Goal: Information Seeking & Learning: Learn about a topic

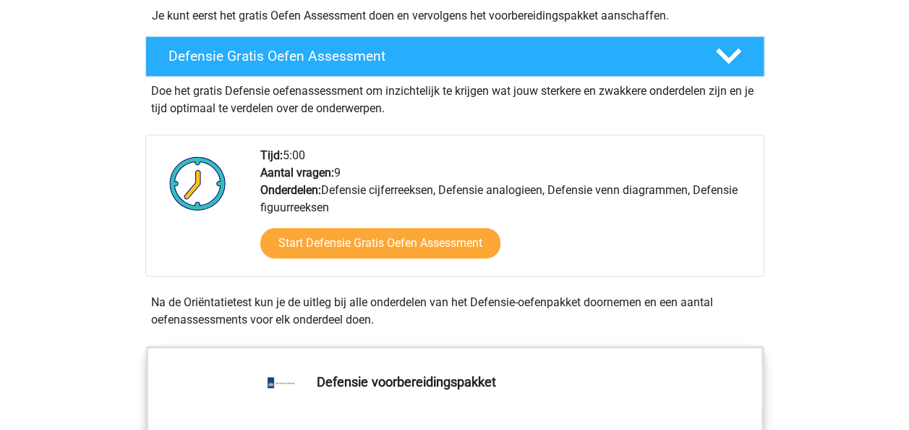
scroll to position [379, 0]
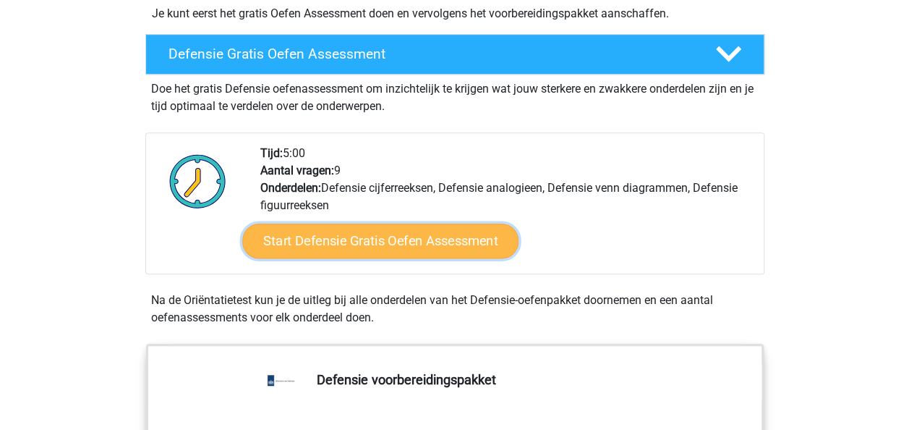
click at [428, 242] on link "Start Defensie Gratis Oefen Assessment" at bounding box center [380, 241] width 276 height 35
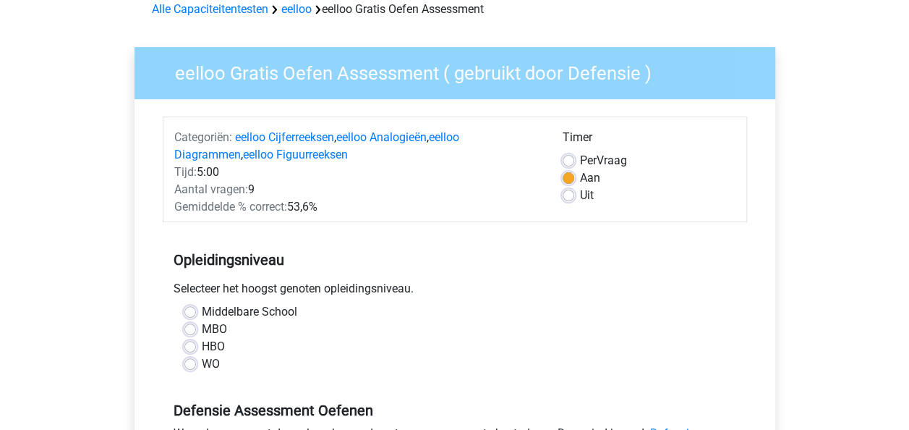
scroll to position [72, 0]
click at [202, 347] on label "HBO" at bounding box center [213, 345] width 23 height 17
click at [187, 347] on input "HBO" at bounding box center [190, 344] width 12 height 14
radio input "true"
click at [202, 361] on label "WO" at bounding box center [211, 362] width 18 height 17
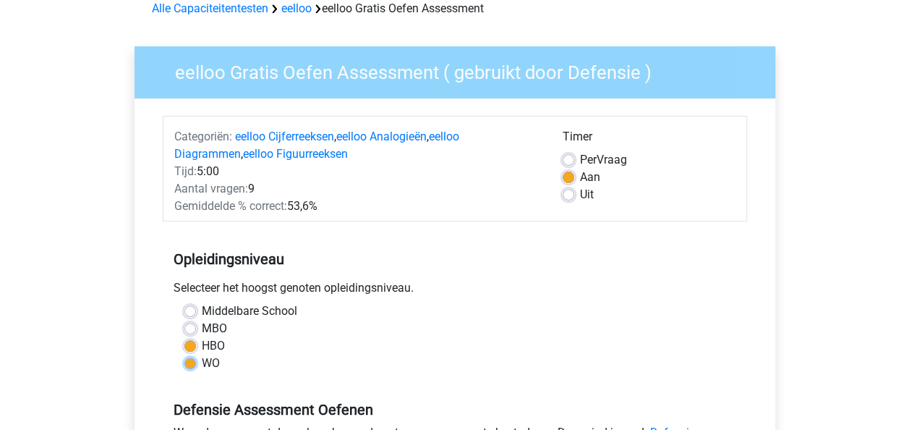
click at [187, 361] on input "WO" at bounding box center [190, 361] width 12 height 14
radio input "true"
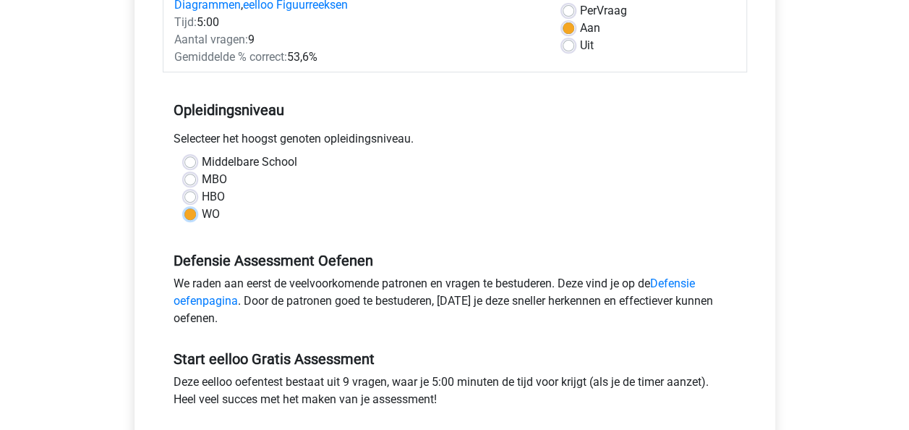
scroll to position [221, 0]
click at [202, 195] on label "HBO" at bounding box center [213, 197] width 23 height 17
click at [192, 195] on input "HBO" at bounding box center [190, 196] width 12 height 14
radio input "true"
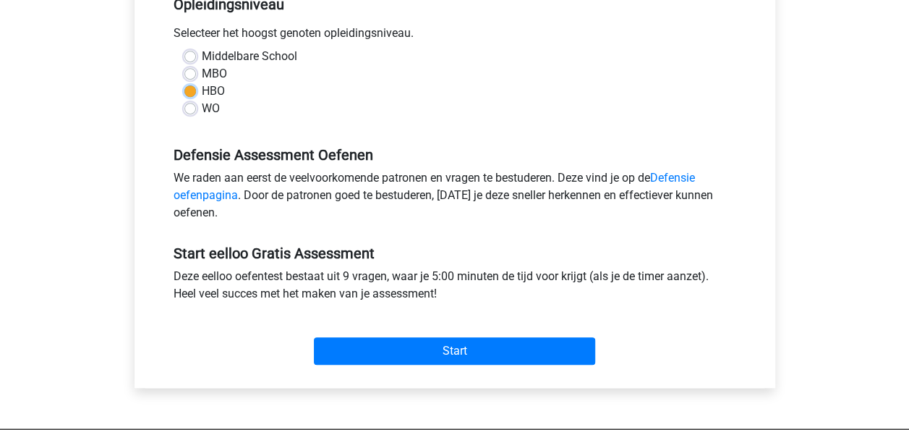
scroll to position [329, 0]
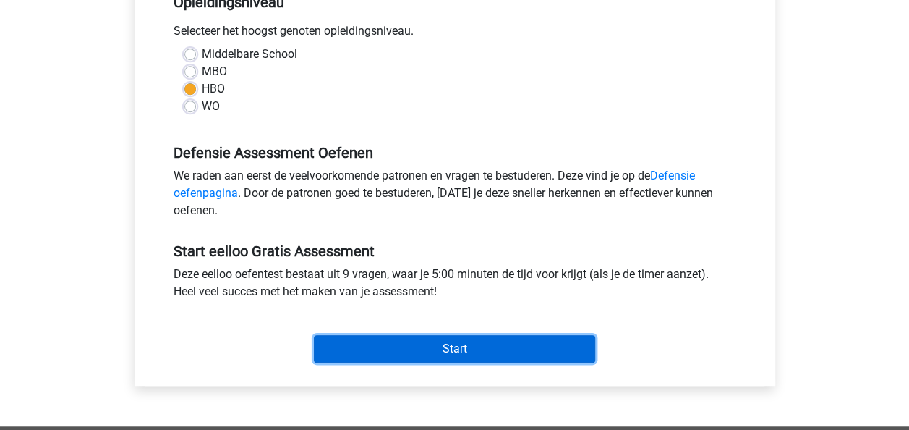
click at [405, 350] on input "Start" at bounding box center [454, 348] width 281 height 27
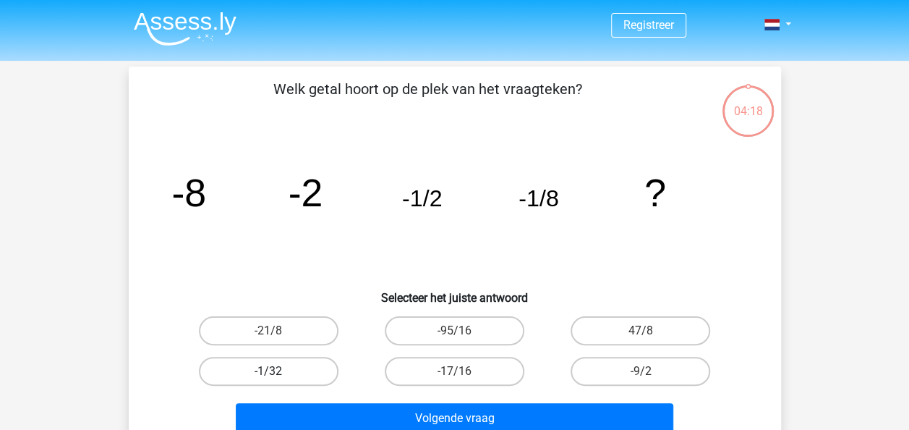
click at [328, 373] on label "-1/32" at bounding box center [269, 371] width 140 height 29
click at [278, 373] on input "-1/32" at bounding box center [272, 375] width 9 height 9
radio input "true"
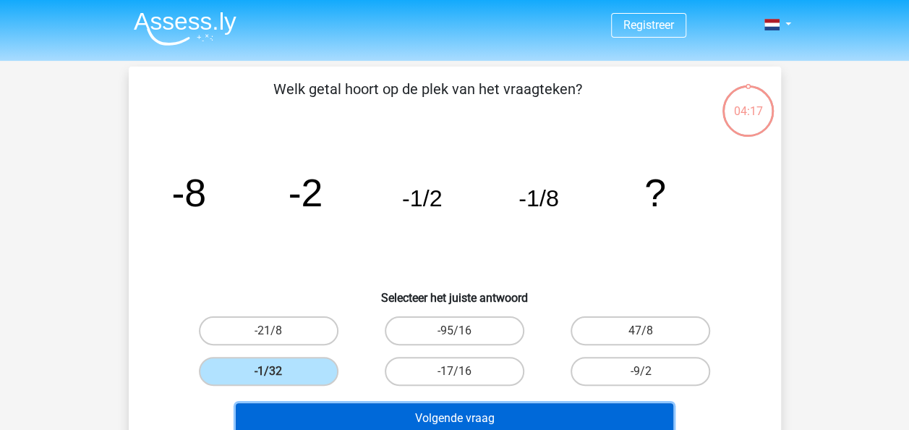
click at [430, 411] on button "Volgende vraag" at bounding box center [455, 418] width 438 height 30
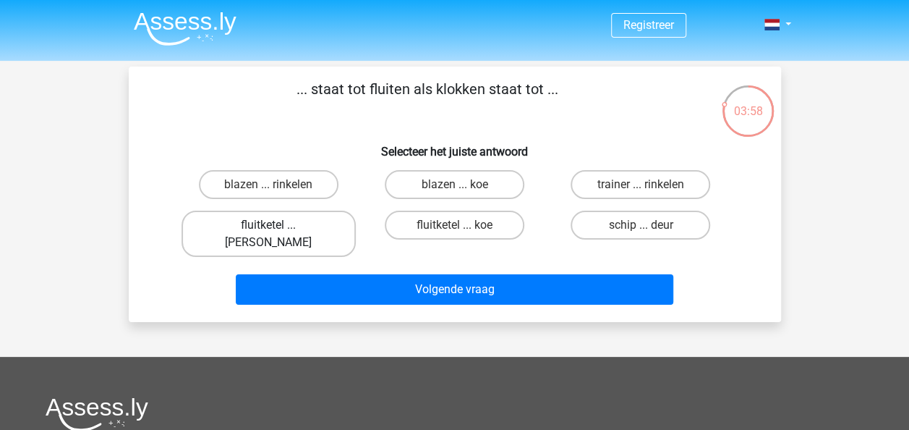
click at [281, 225] on label "fluitketel ... luiden" at bounding box center [269, 233] width 174 height 46
click at [278, 225] on input "fluitketel ... luiden" at bounding box center [272, 229] width 9 height 9
radio input "true"
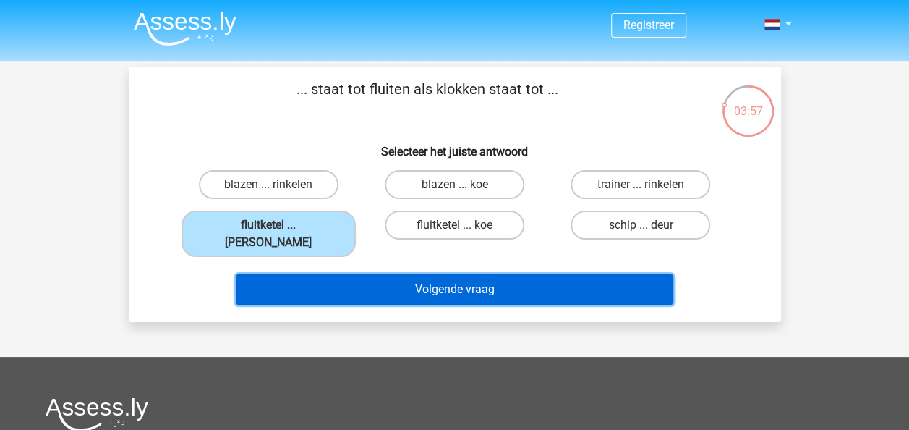
click at [408, 274] on button "Volgende vraag" at bounding box center [455, 289] width 438 height 30
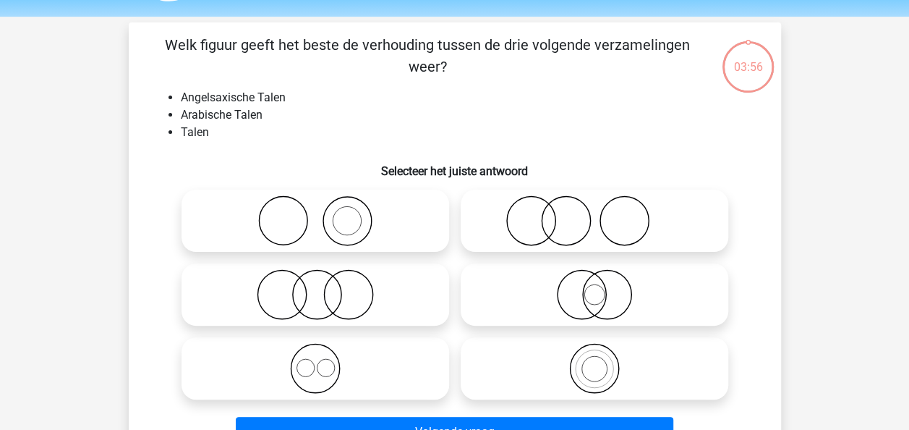
scroll to position [67, 0]
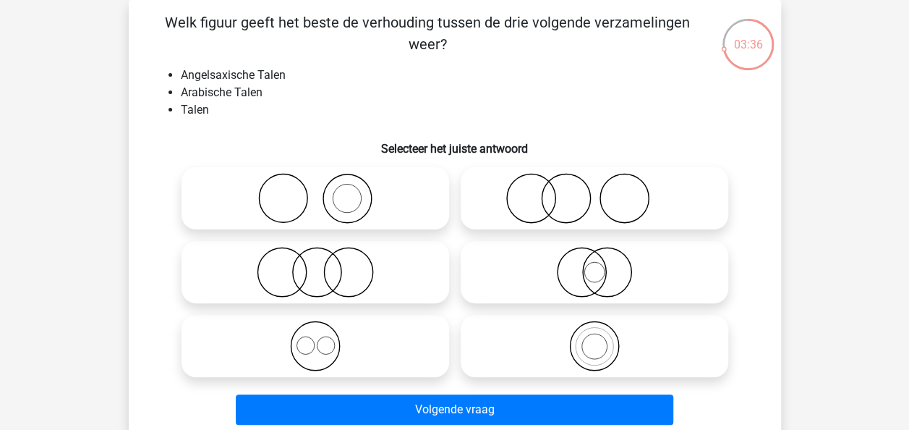
click at [338, 344] on icon at bounding box center [315, 345] width 256 height 51
click at [325, 339] on input "radio" at bounding box center [319, 333] width 9 height 9
radio input "true"
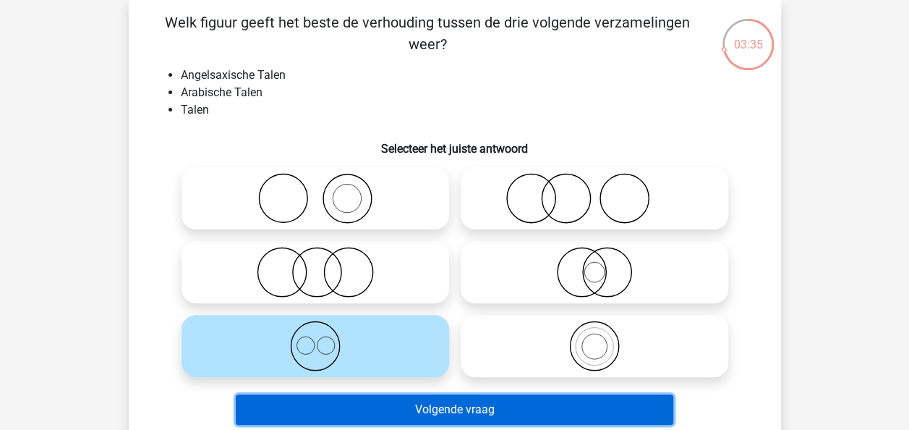
click at [464, 417] on button "Volgende vraag" at bounding box center [455, 409] width 438 height 30
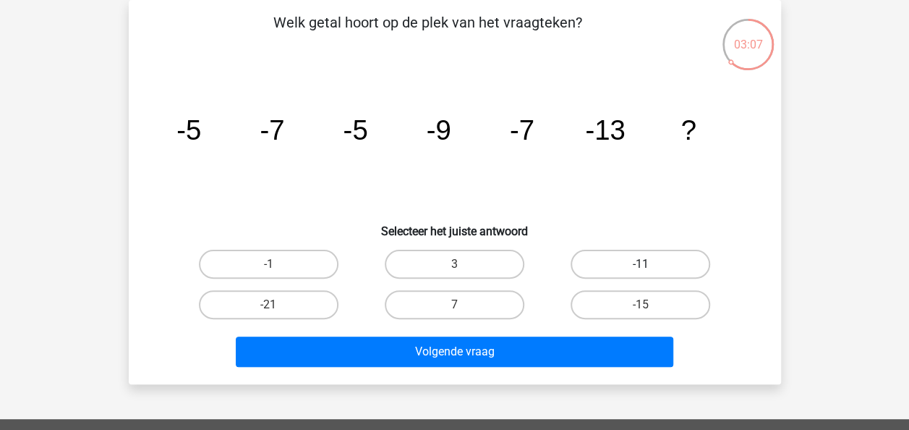
click at [626, 260] on label "-11" at bounding box center [641, 264] width 140 height 29
click at [641, 264] on input "-11" at bounding box center [645, 268] width 9 height 9
radio input "true"
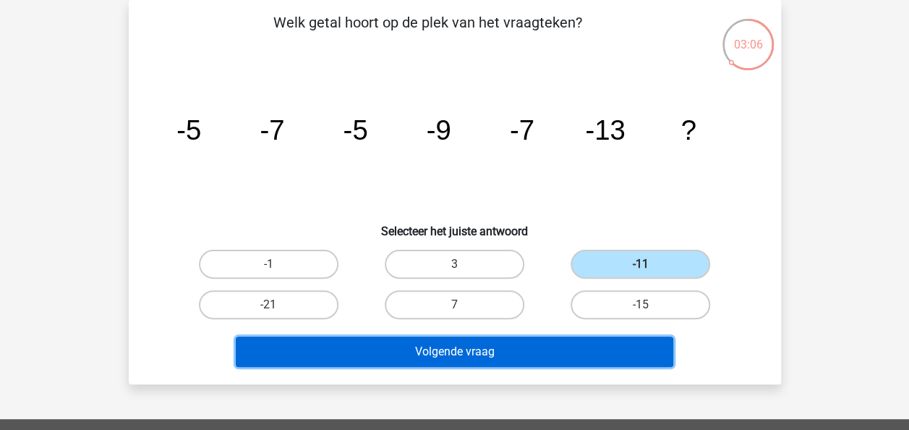
click at [512, 347] on button "Volgende vraag" at bounding box center [455, 351] width 438 height 30
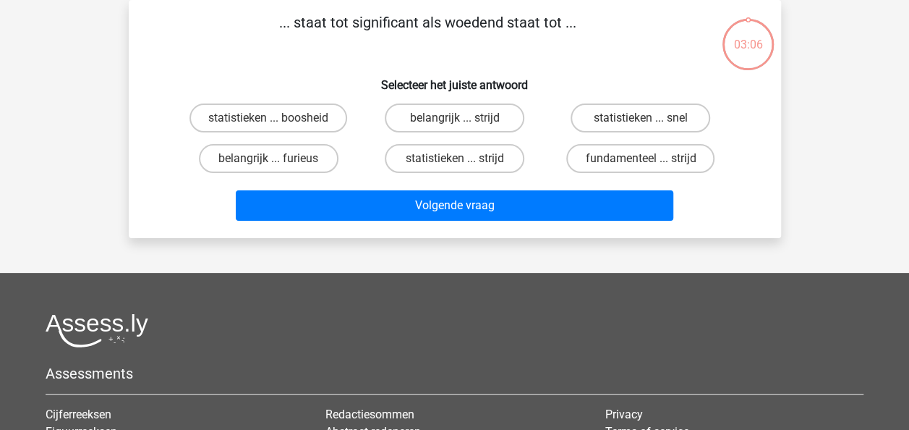
scroll to position [0, 0]
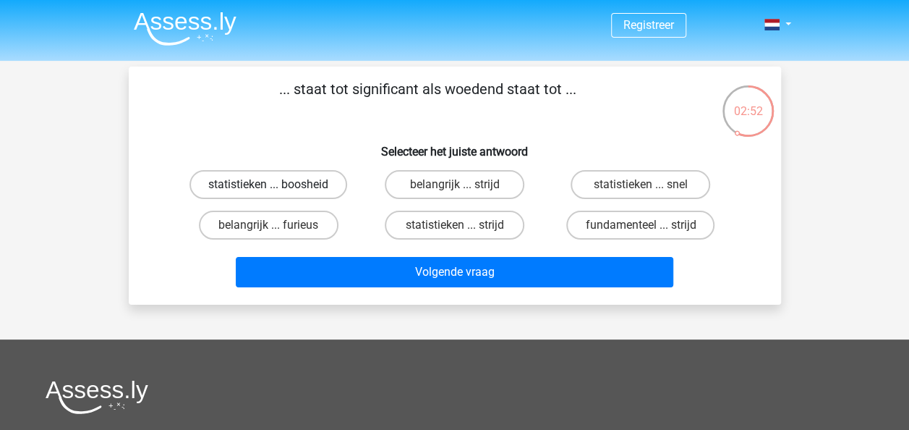
click at [303, 191] on label "statistieken ... boosheid" at bounding box center [269, 184] width 158 height 29
click at [278, 191] on input "statistieken ... boosheid" at bounding box center [272, 188] width 9 height 9
radio input "true"
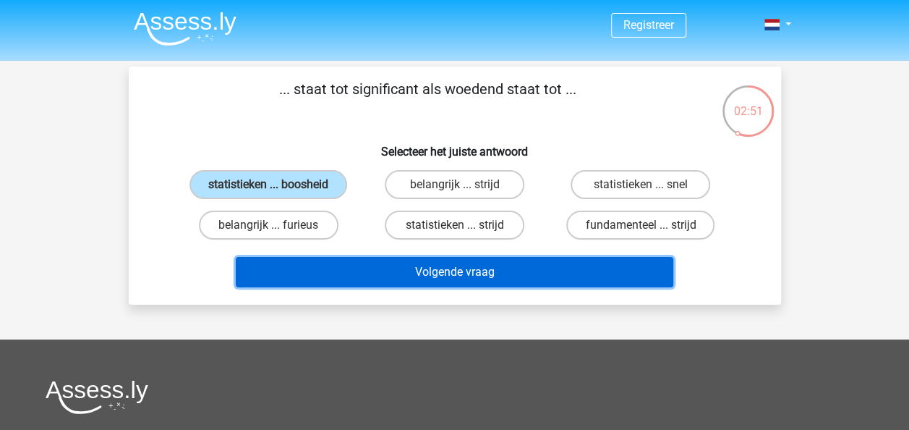
click at [409, 265] on button "Volgende vraag" at bounding box center [455, 272] width 438 height 30
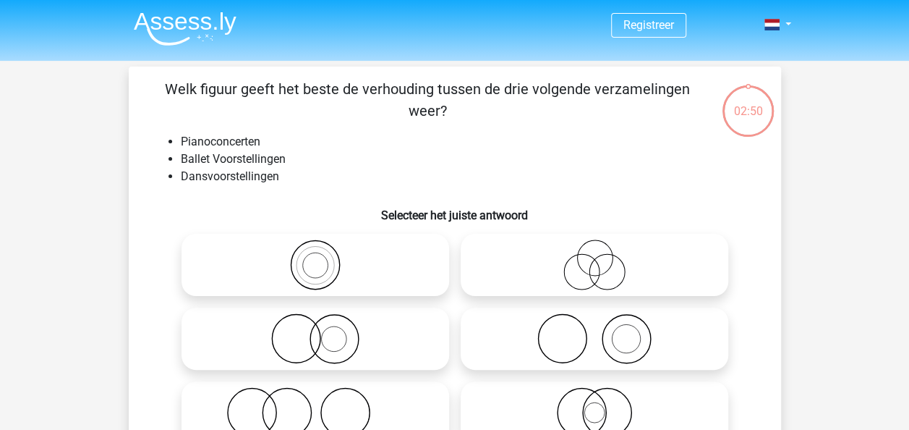
scroll to position [67, 0]
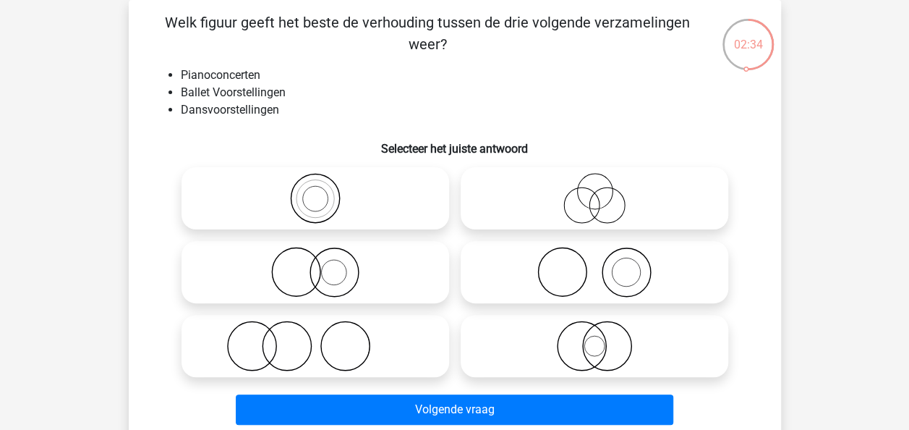
click at [524, 264] on icon at bounding box center [595, 272] width 256 height 51
click at [595, 264] on input "radio" at bounding box center [599, 259] width 9 height 9
radio input "true"
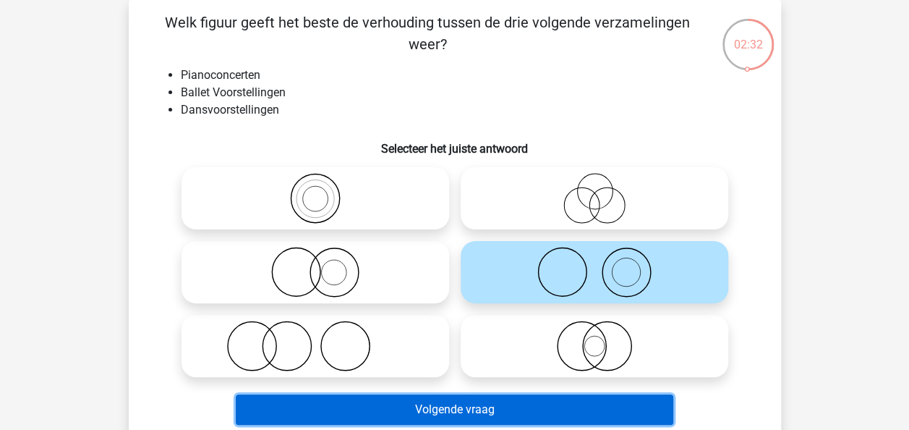
click at [461, 408] on button "Volgende vraag" at bounding box center [455, 409] width 438 height 30
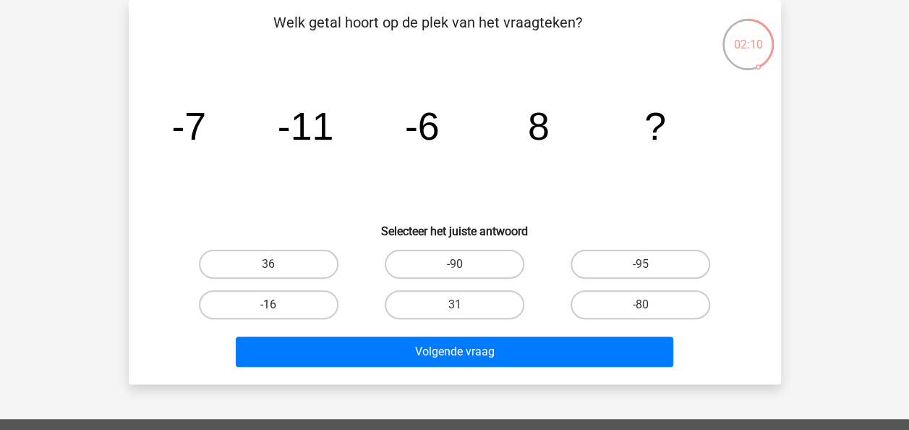
click at [321, 302] on label "-16" at bounding box center [269, 304] width 140 height 29
click at [278, 305] on input "-16" at bounding box center [272, 309] width 9 height 9
radio input "true"
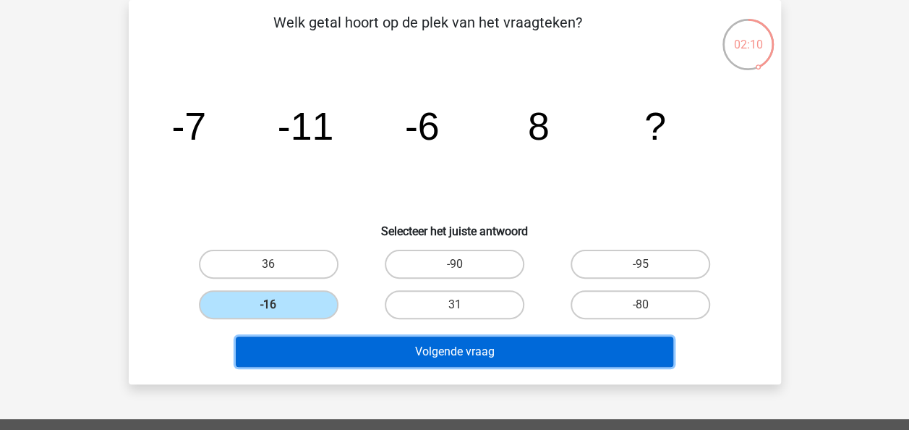
click at [432, 359] on button "Volgende vraag" at bounding box center [455, 351] width 438 height 30
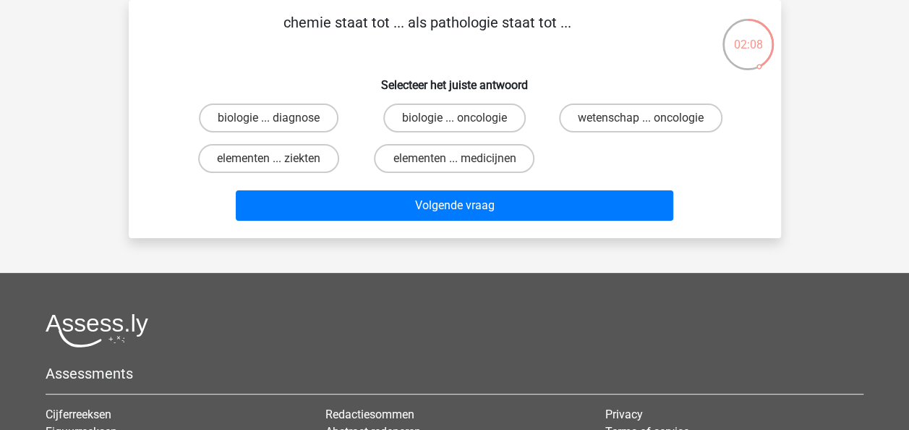
scroll to position [0, 0]
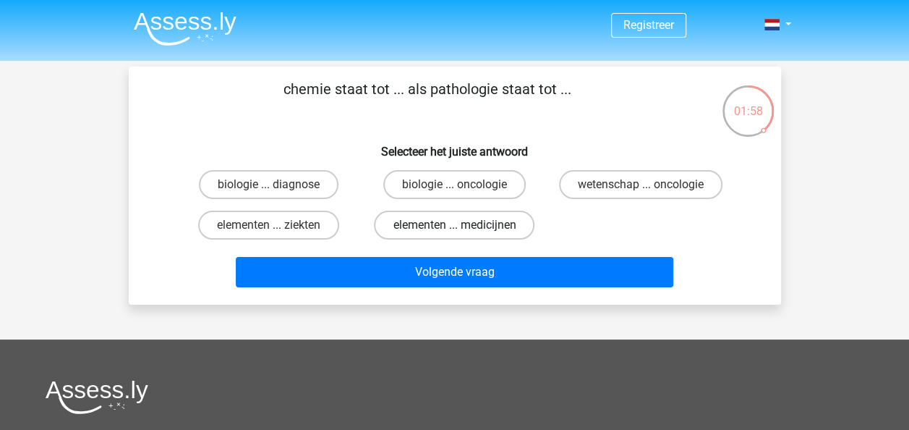
click at [449, 224] on label "elementen ... medicijnen" at bounding box center [454, 224] width 161 height 29
click at [454, 225] on input "elementen ... medicijnen" at bounding box center [458, 229] width 9 height 9
radio input "true"
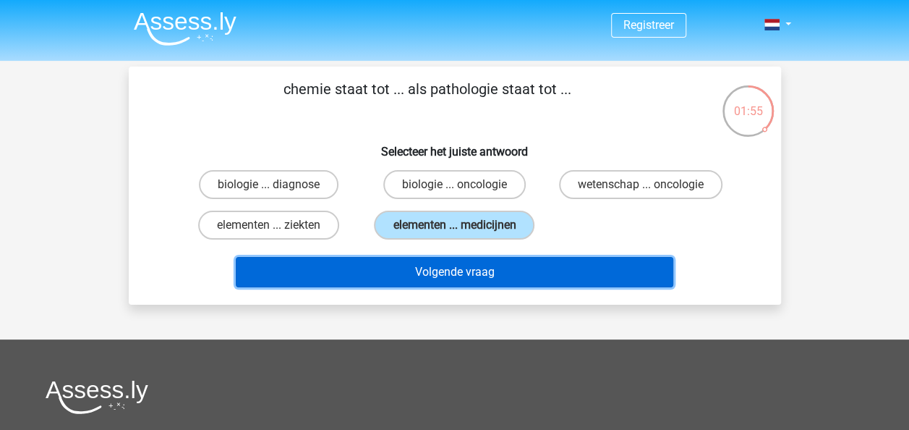
click at [438, 275] on button "Volgende vraag" at bounding box center [455, 272] width 438 height 30
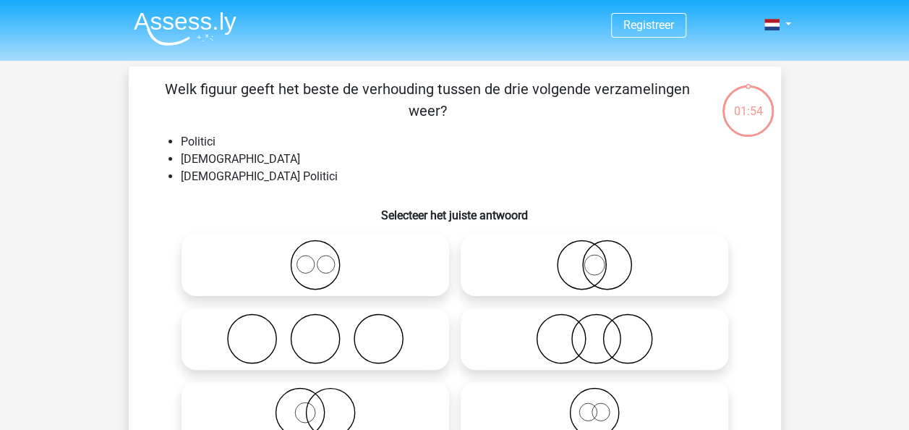
scroll to position [67, 0]
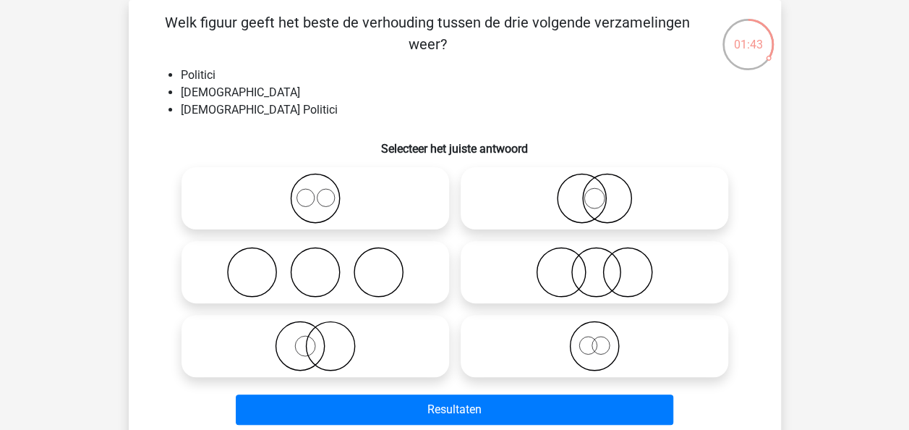
click at [587, 284] on icon at bounding box center [595, 272] width 256 height 51
click at [595, 265] on input "radio" at bounding box center [599, 259] width 9 height 9
radio input "true"
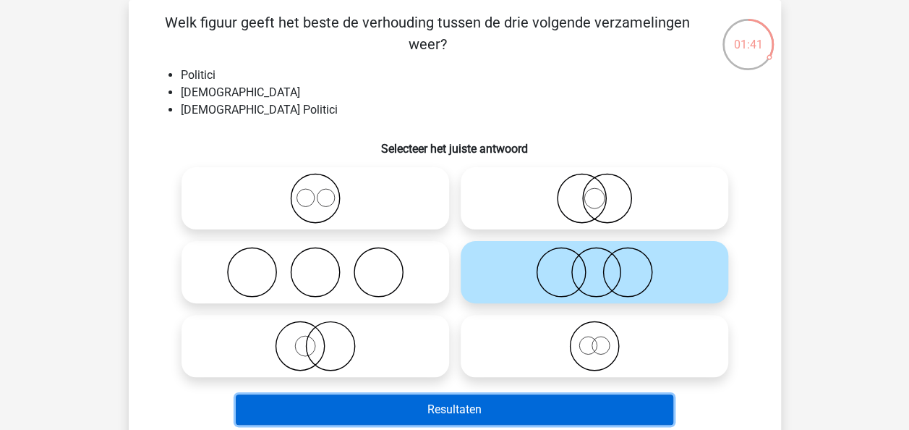
click at [459, 420] on button "Resultaten" at bounding box center [455, 409] width 438 height 30
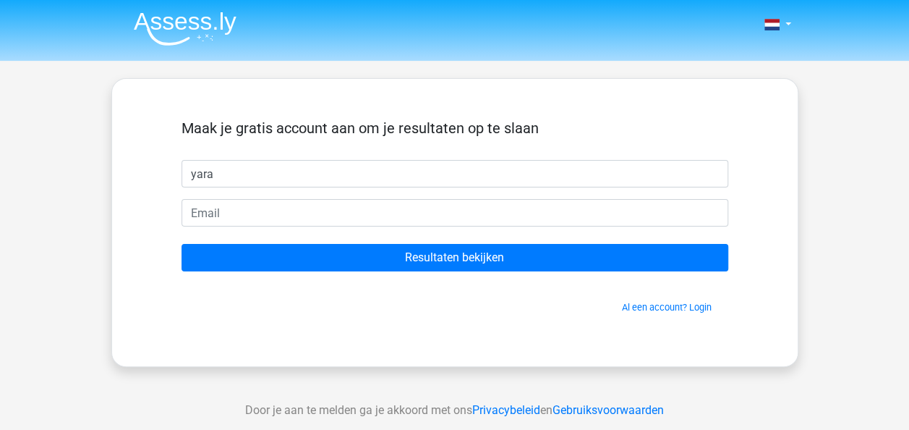
type input "yara"
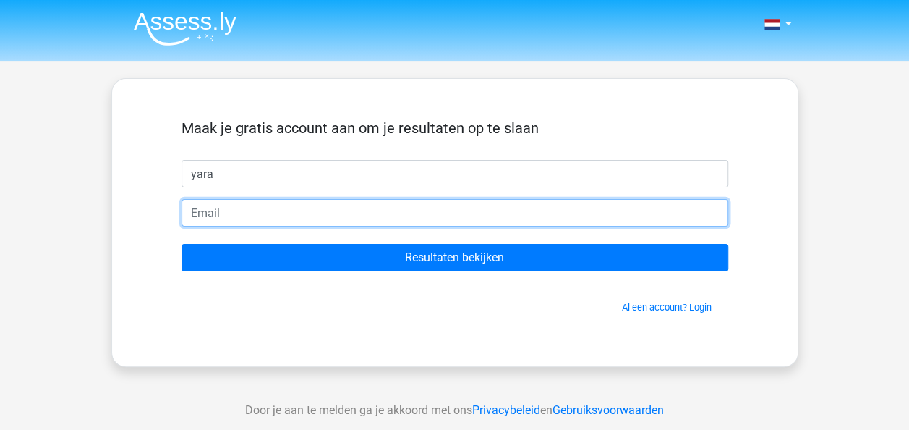
click at [427, 226] on input "email" at bounding box center [455, 212] width 547 height 27
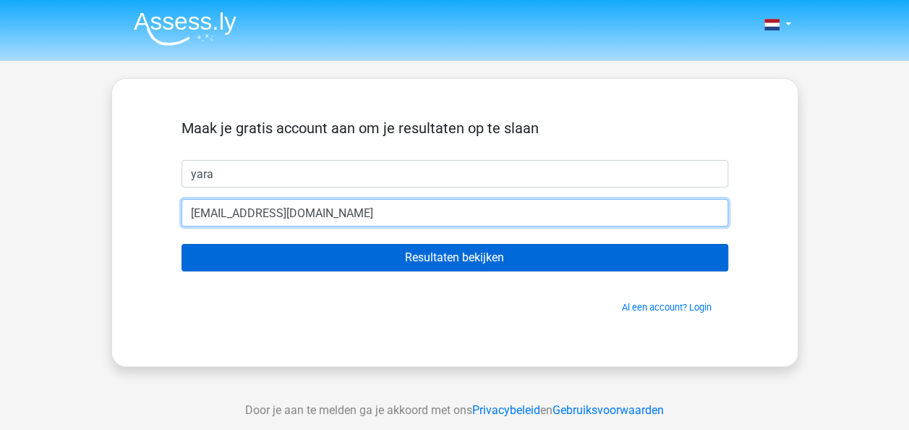
type input "yaramenting@gmail.com"
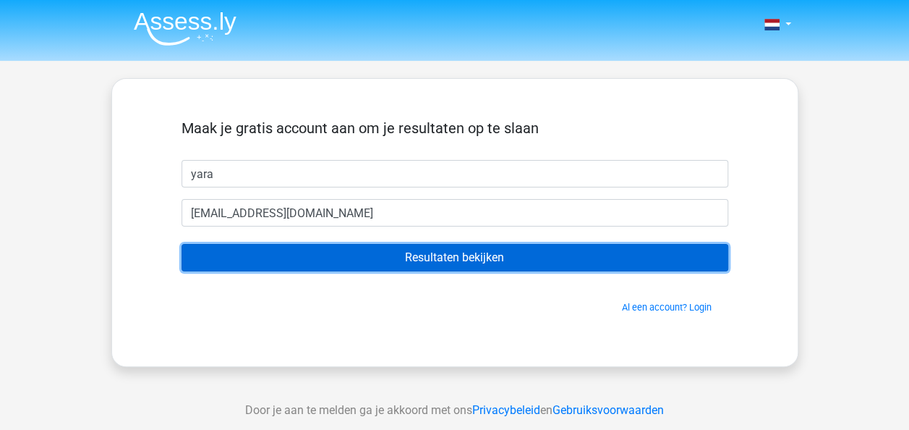
click at [436, 247] on input "Resultaten bekijken" at bounding box center [455, 257] width 547 height 27
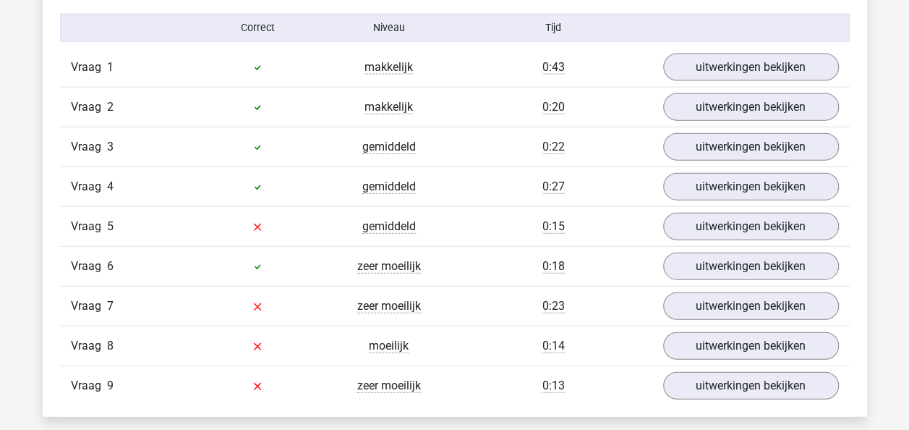
scroll to position [1601, 0]
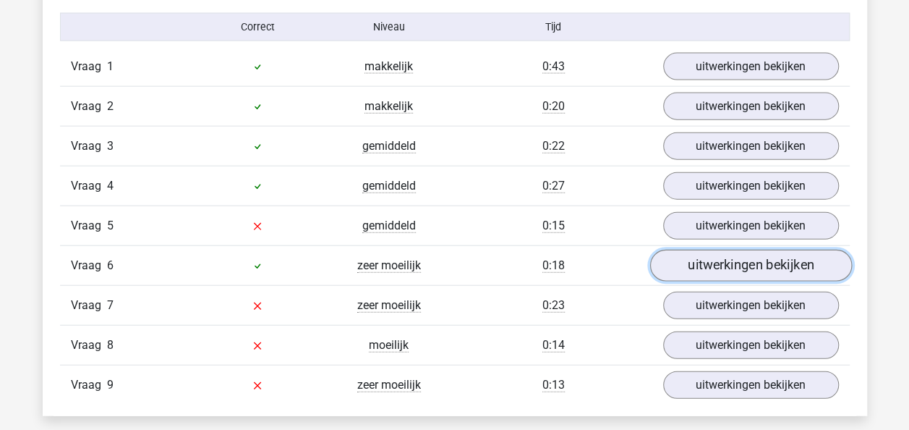
click at [696, 258] on link "uitwerkingen bekijken" at bounding box center [751, 266] width 202 height 32
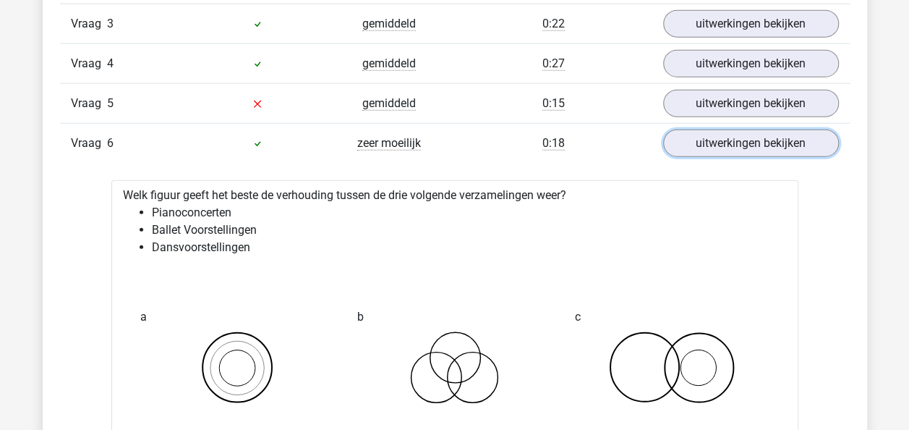
scroll to position [1661, 0]
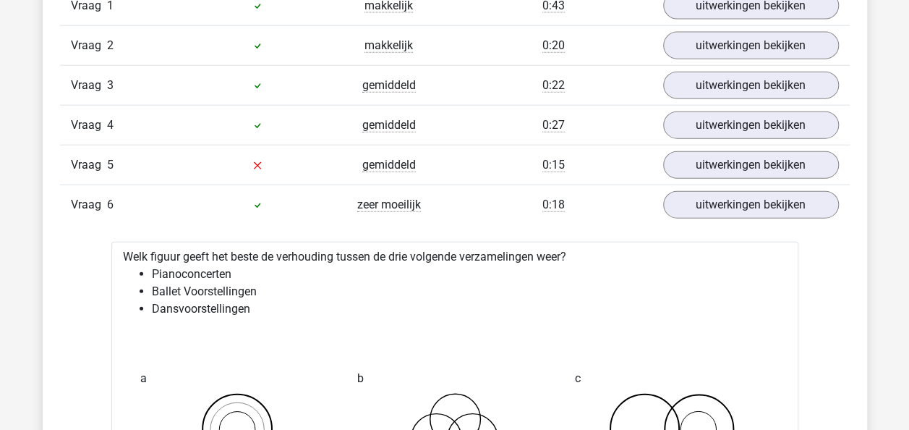
click at [592, 207] on div "Vraag 6 zeer moeilijk 0:18 uitwerkingen bekijken" at bounding box center [455, 204] width 790 height 40
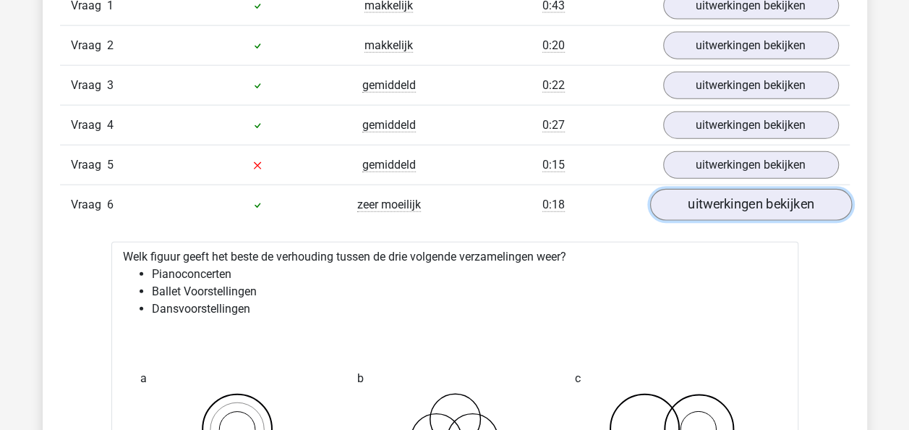
click at [696, 196] on link "uitwerkingen bekijken" at bounding box center [751, 205] width 202 height 32
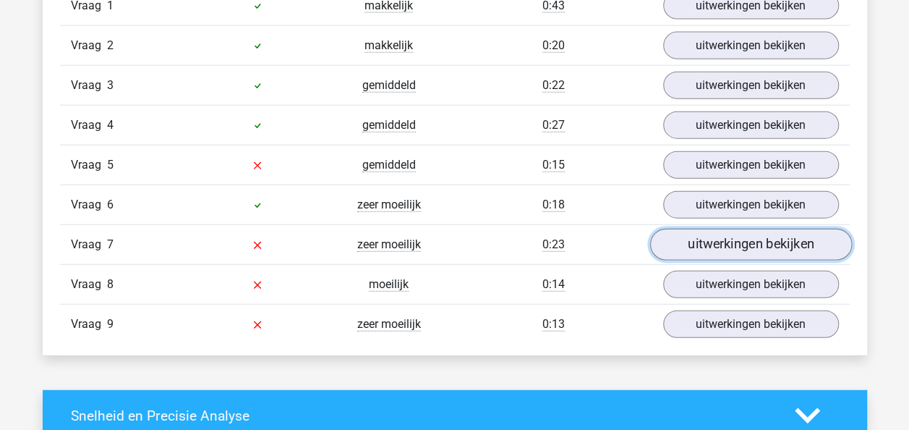
click at [697, 240] on link "uitwerkingen bekijken" at bounding box center [751, 245] width 202 height 32
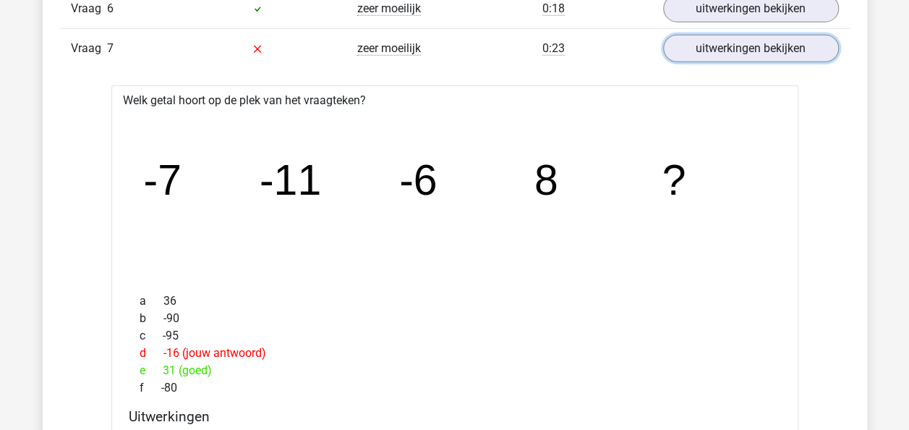
scroll to position [1857, 0]
click at [710, 38] on link "uitwerkingen bekijken" at bounding box center [751, 49] width 202 height 32
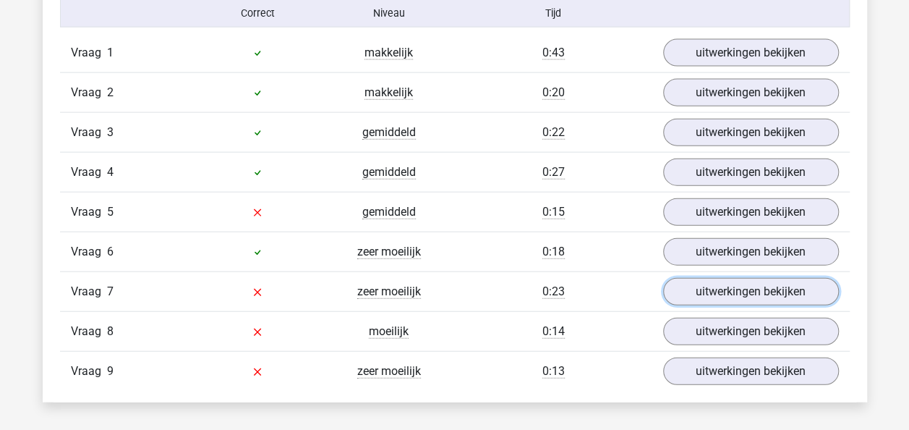
scroll to position [1608, 0]
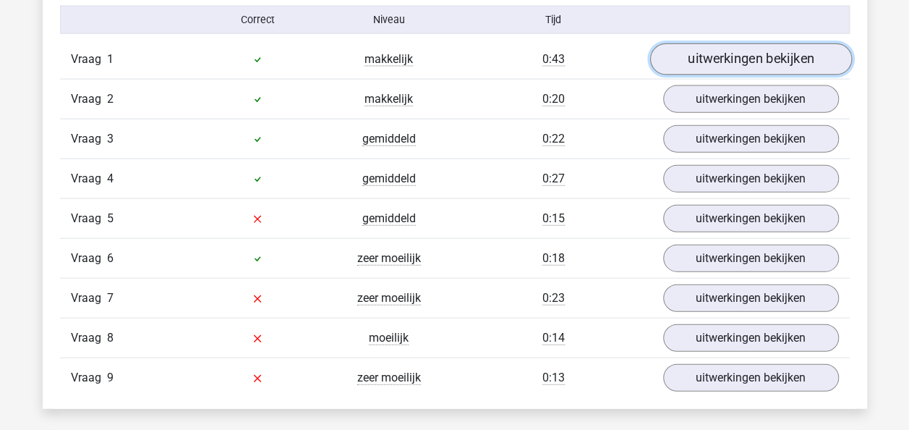
click at [693, 61] on link "uitwerkingen bekijken" at bounding box center [751, 59] width 202 height 32
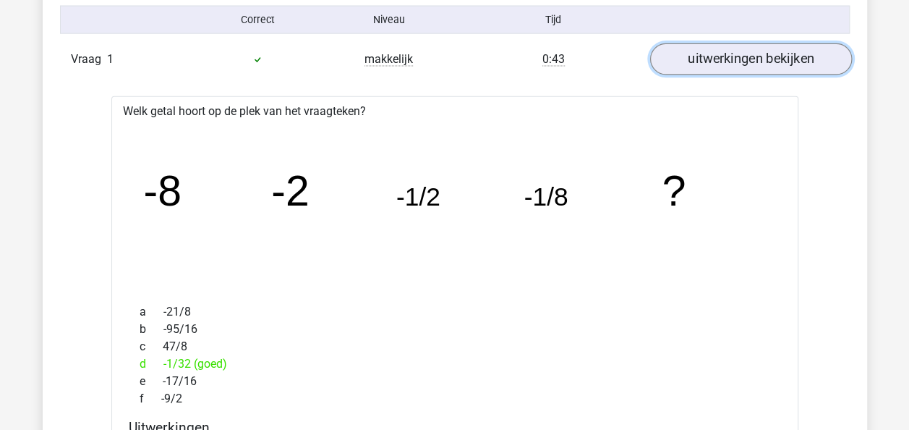
click at [693, 61] on link "uitwerkingen bekijken" at bounding box center [751, 59] width 202 height 32
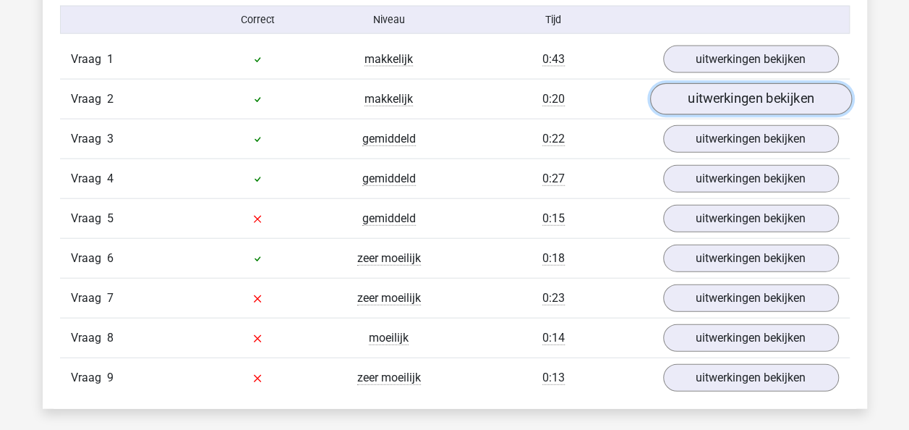
click at [700, 91] on link "uitwerkingen bekijken" at bounding box center [751, 99] width 202 height 32
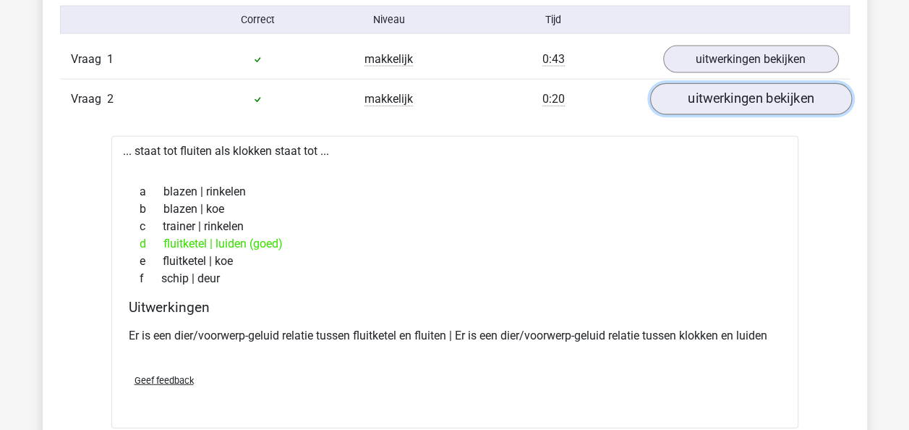
click at [700, 91] on link "uitwerkingen bekijken" at bounding box center [751, 99] width 202 height 32
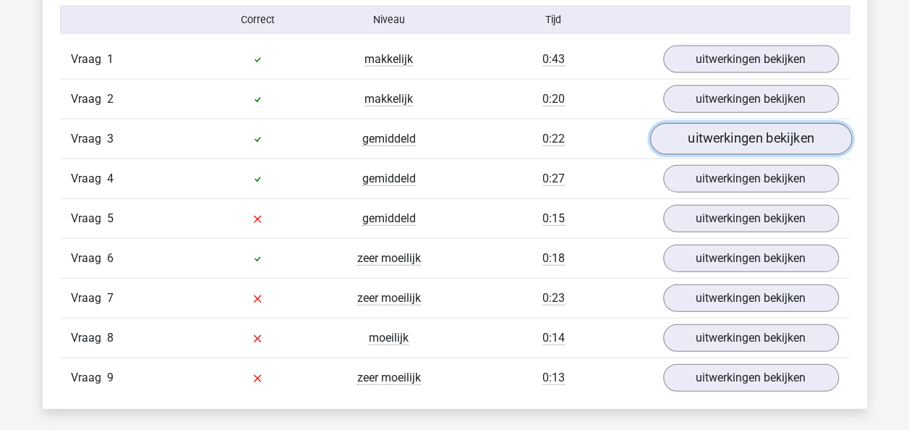
click at [705, 129] on link "uitwerkingen bekijken" at bounding box center [751, 139] width 202 height 32
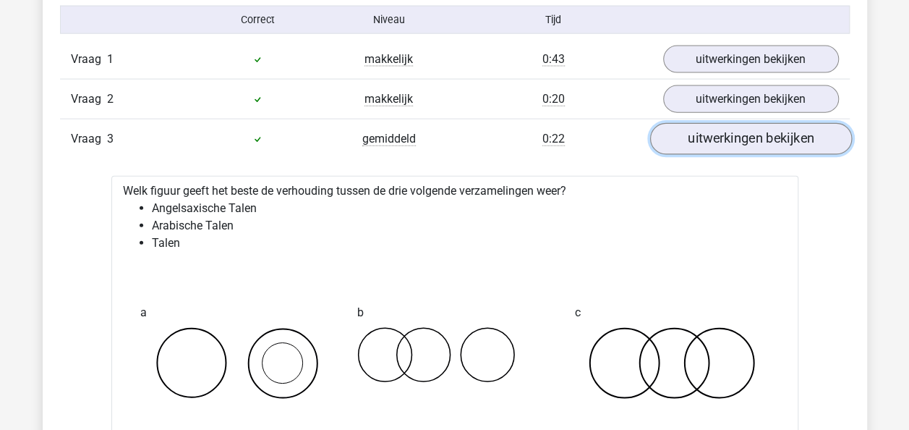
click at [705, 129] on link "uitwerkingen bekijken" at bounding box center [751, 139] width 202 height 32
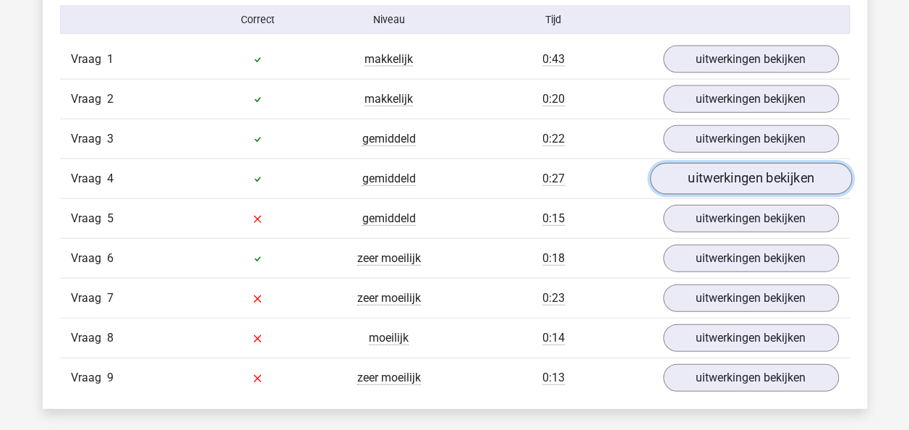
click at [710, 163] on link "uitwerkingen bekijken" at bounding box center [751, 179] width 202 height 32
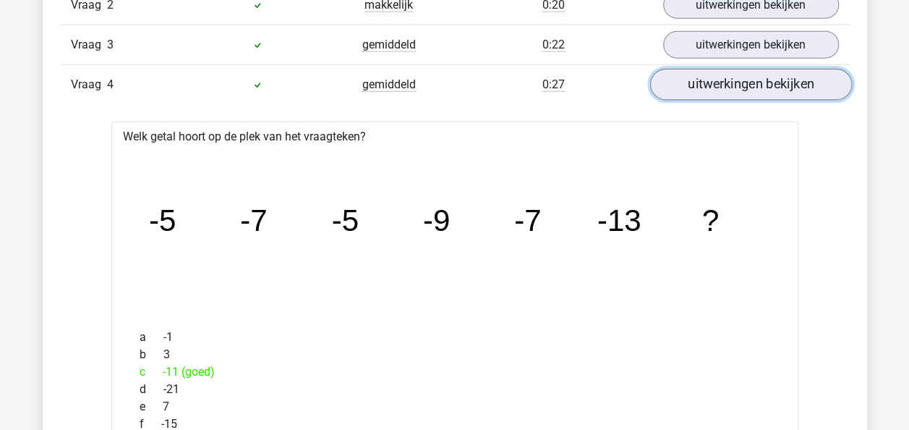
scroll to position [1696, 0]
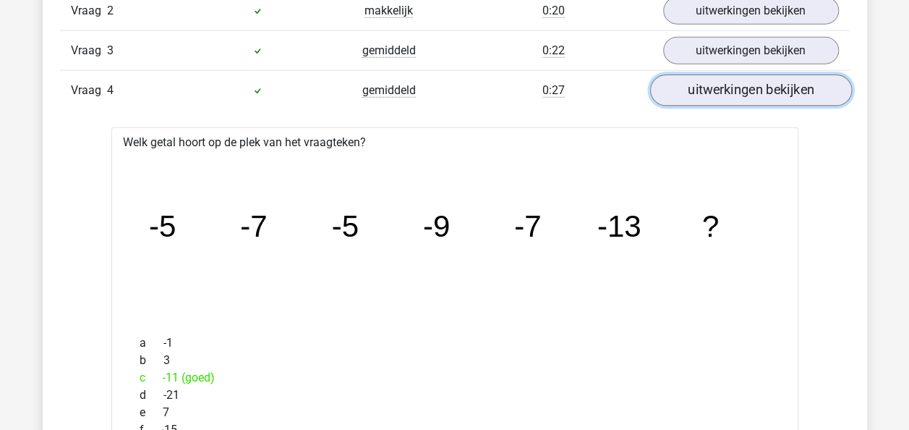
click at [712, 88] on link "uitwerkingen bekijken" at bounding box center [751, 91] width 202 height 32
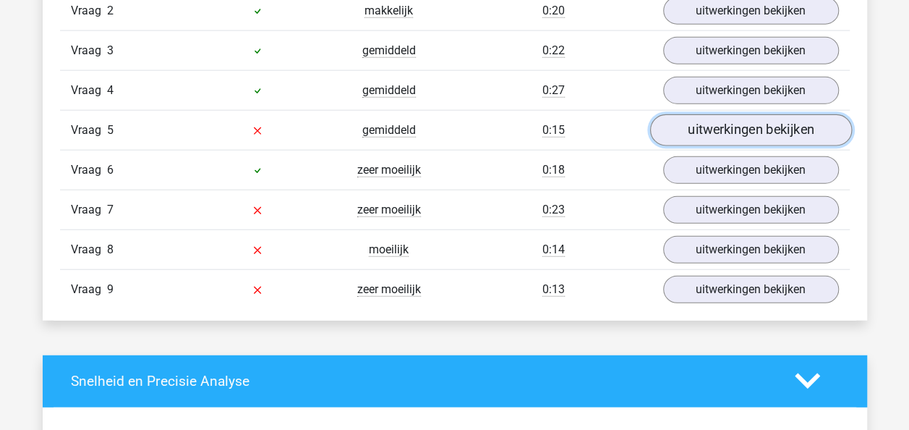
click at [720, 126] on link "uitwerkingen bekijken" at bounding box center [751, 130] width 202 height 32
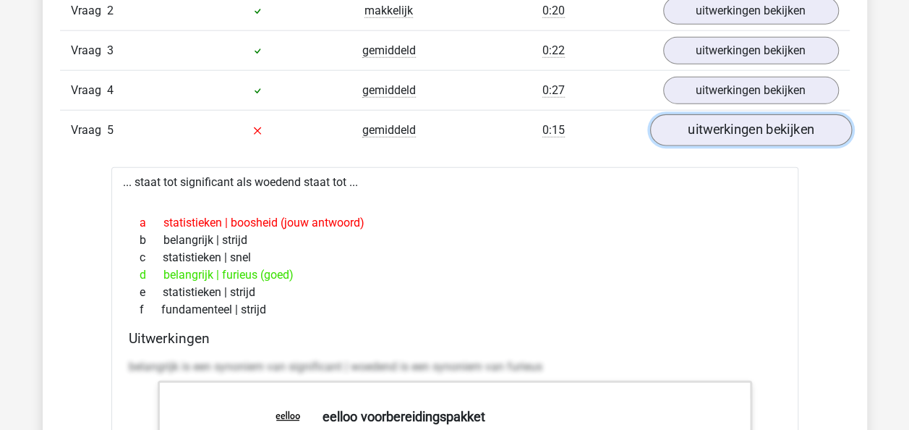
click at [720, 126] on link "uitwerkingen bekijken" at bounding box center [751, 130] width 202 height 32
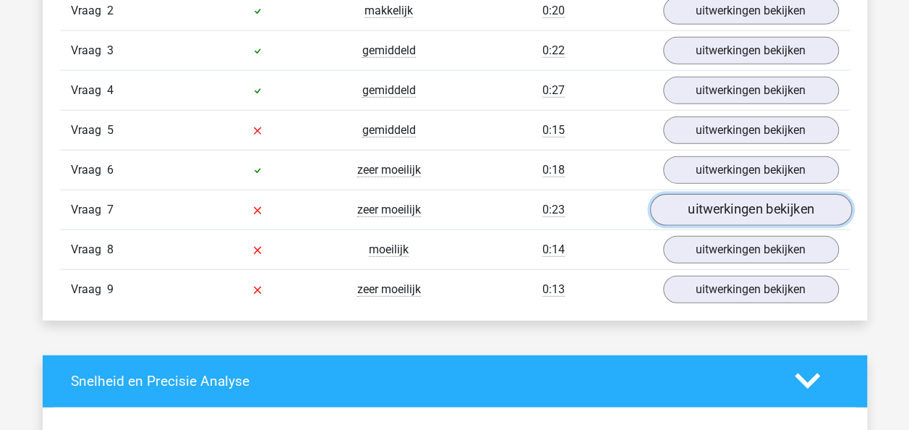
click at [719, 197] on link "uitwerkingen bekijken" at bounding box center [751, 210] width 202 height 32
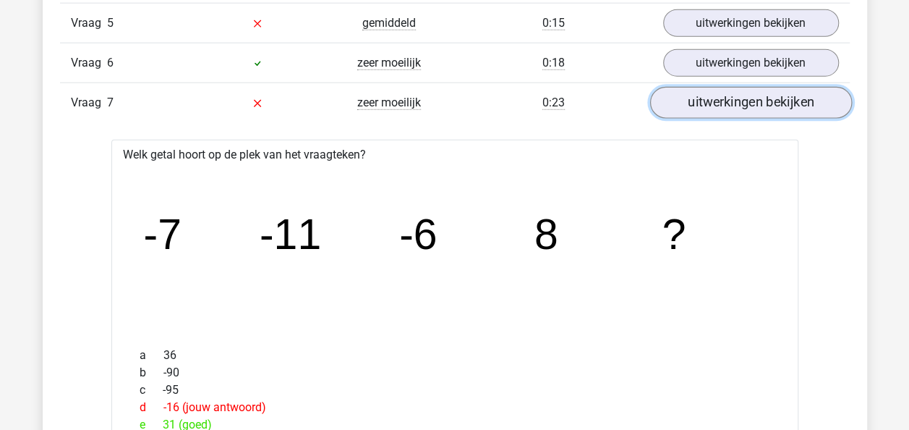
scroll to position [1780, 0]
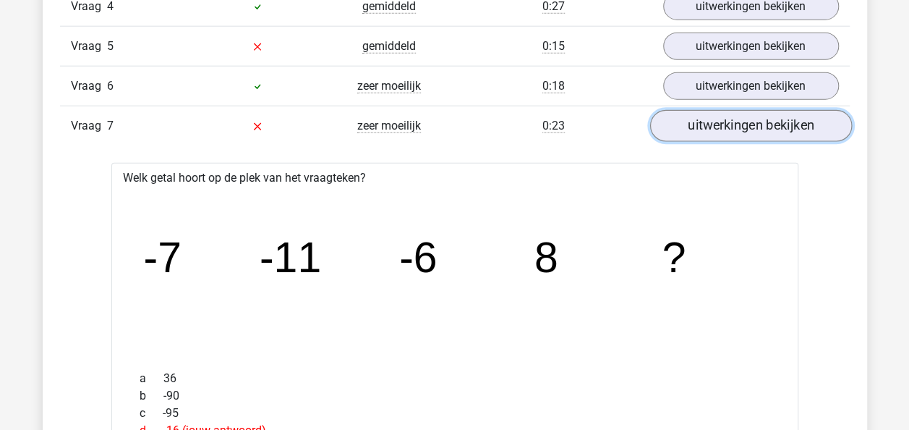
click at [720, 117] on link "uitwerkingen bekijken" at bounding box center [751, 126] width 202 height 32
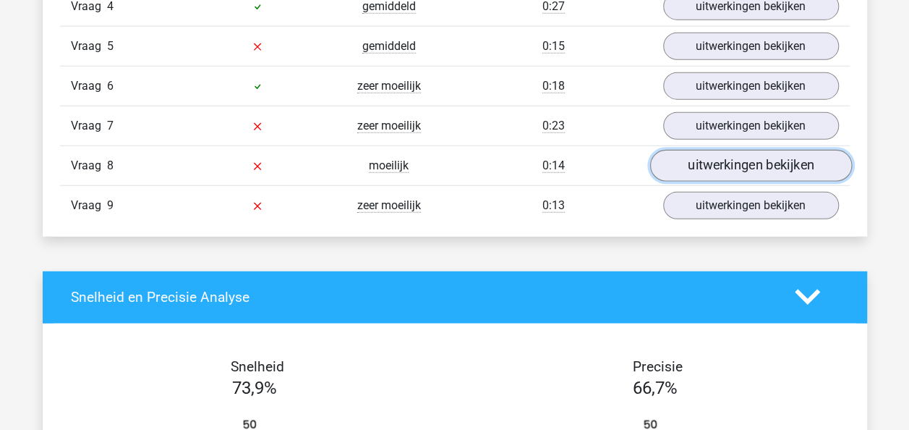
click at [726, 150] on link "uitwerkingen bekijken" at bounding box center [751, 166] width 202 height 32
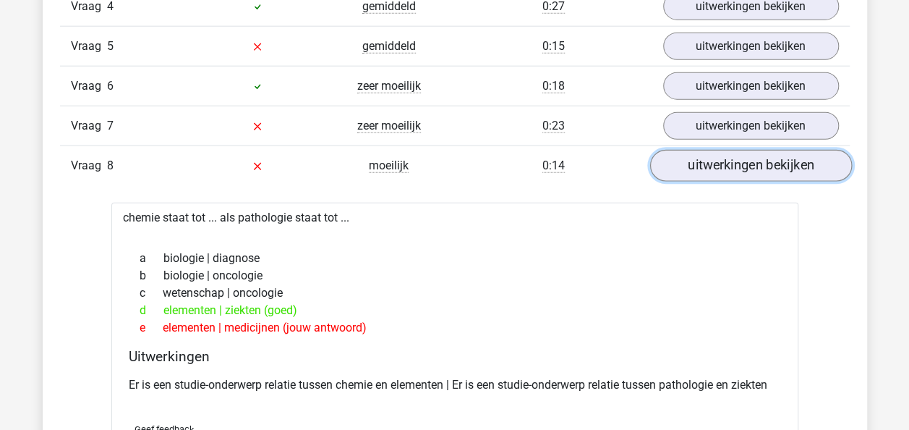
click at [726, 150] on link "uitwerkingen bekijken" at bounding box center [751, 166] width 202 height 32
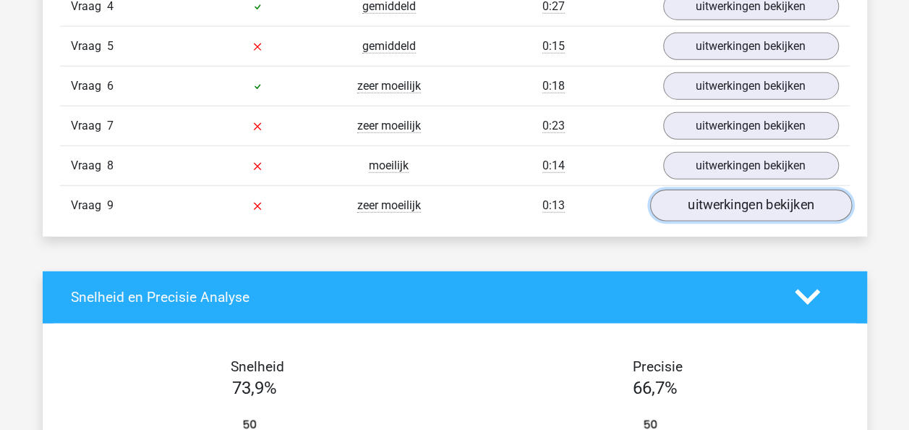
click at [734, 190] on link "uitwerkingen bekijken" at bounding box center [751, 206] width 202 height 32
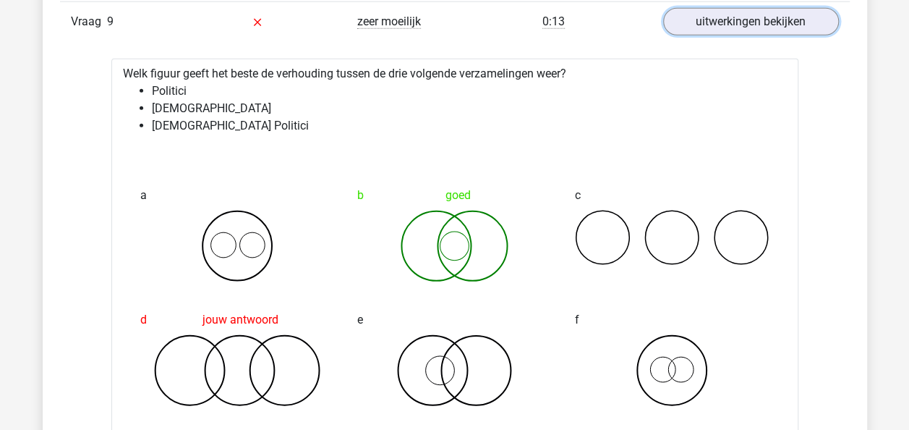
scroll to position [1928, 0]
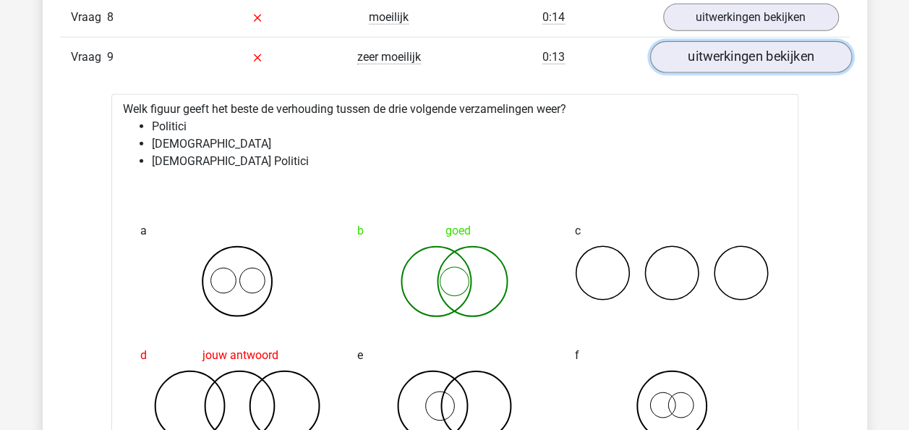
click at [741, 47] on link "uitwerkingen bekijken" at bounding box center [751, 57] width 202 height 32
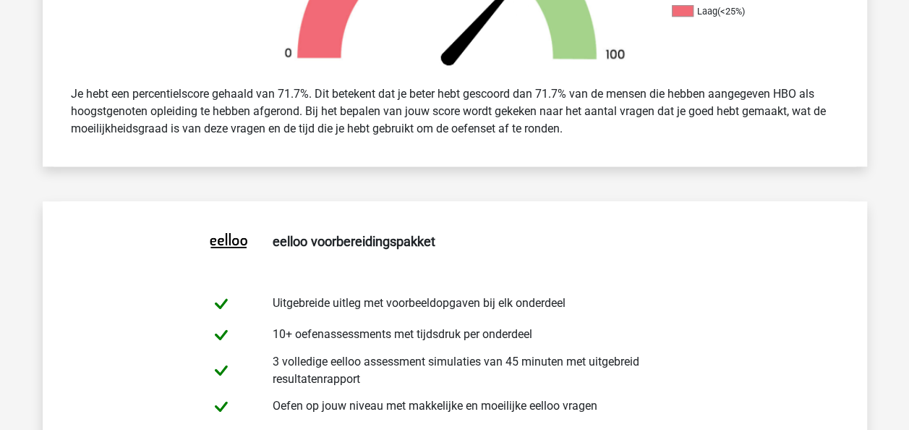
scroll to position [0, 0]
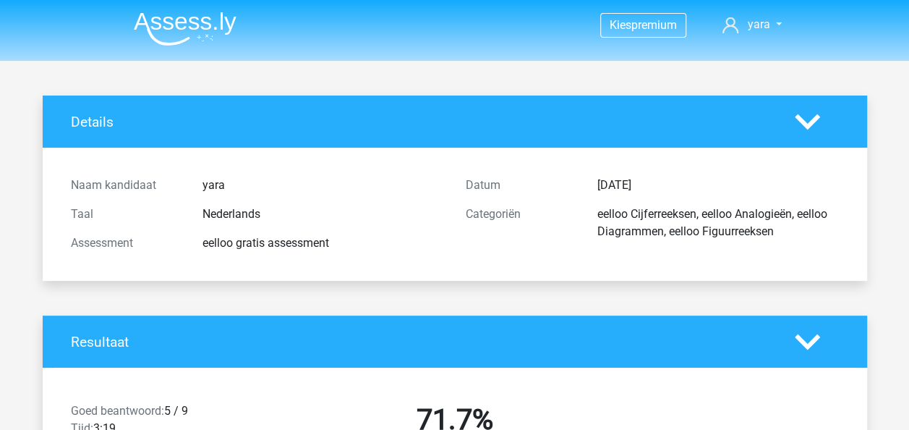
click at [191, 15] on img at bounding box center [185, 29] width 103 height 34
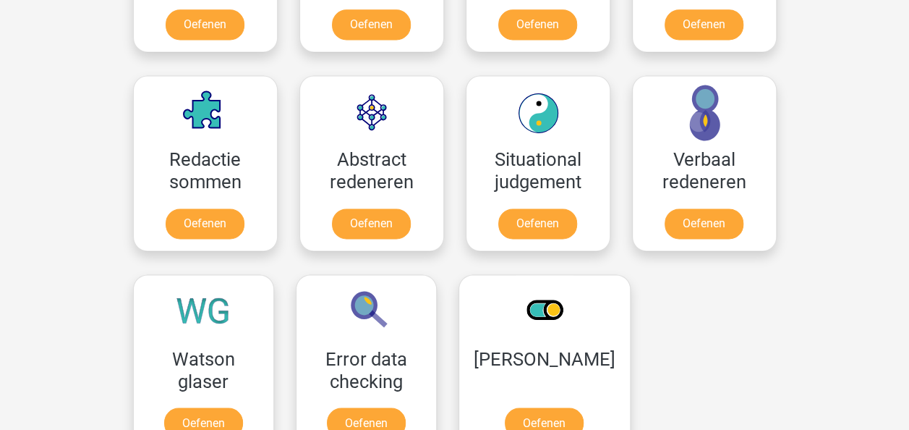
scroll to position [1016, 0]
